Goal: Transaction & Acquisition: Book appointment/travel/reservation

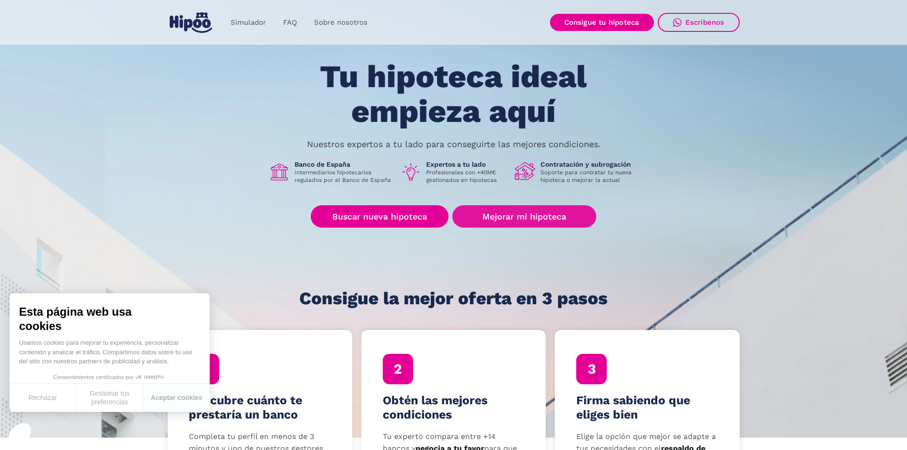
scroll to position [48, 0]
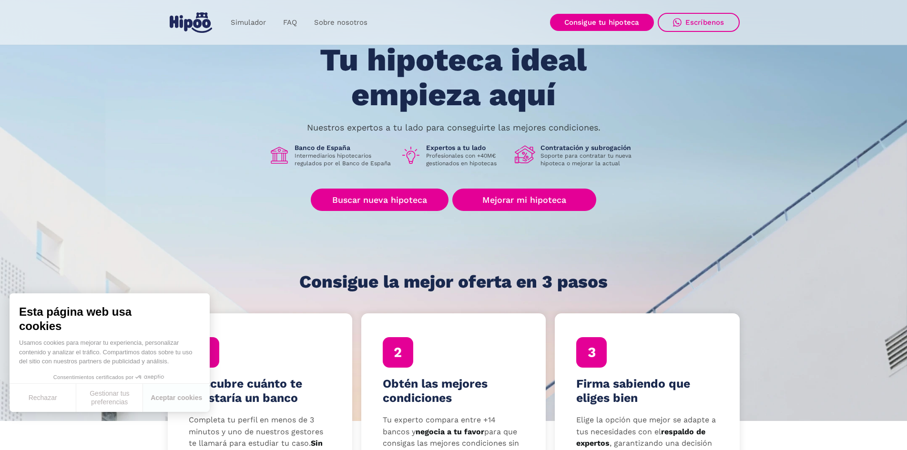
click at [460, 234] on div "Tu hipoteca ideal empieza aquí Nuestros expertos a tu lado para conseguirte las…" at bounding box center [454, 167] width 572 height 249
click at [533, 197] on link "Mejorar mi hipoteca" at bounding box center [523, 200] width 143 height 22
click at [385, 207] on link "Buscar nueva hipoteca" at bounding box center [380, 200] width 138 height 22
click at [244, 175] on div "Tu hipoteca ideal empieza aquí Nuestros expertos a tu lado para conseguirte las…" at bounding box center [454, 167] width 572 height 249
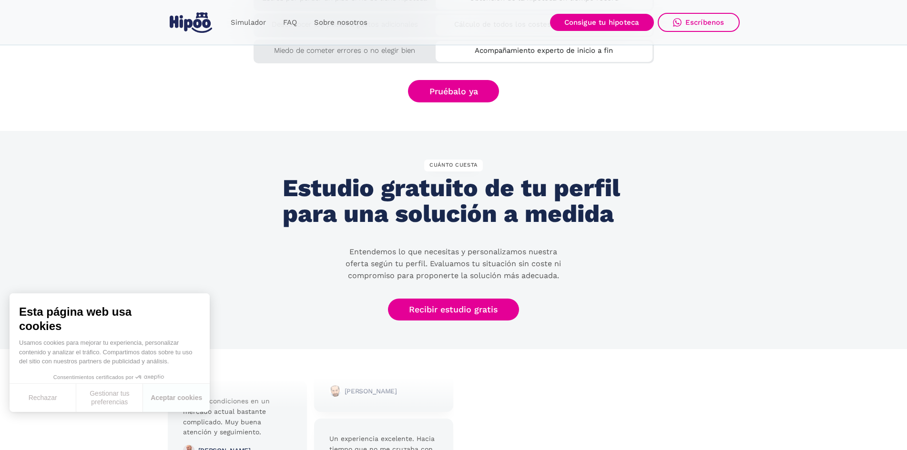
scroll to position [1743, 0]
